Goal: Navigation & Orientation: Find specific page/section

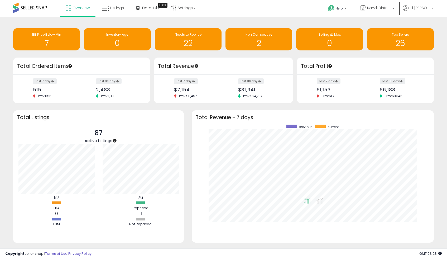
scroll to position [100, 231]
click at [67, 14] on link "Overview" at bounding box center [78, 8] width 32 height 16
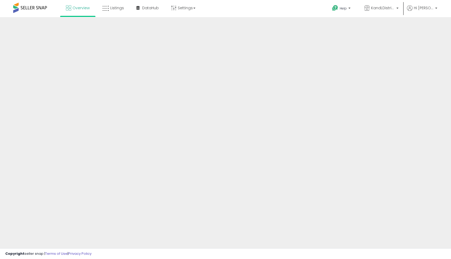
click at [74, 9] on span "Overview" at bounding box center [81, 7] width 17 height 5
